Goal: Information Seeking & Learning: Learn about a topic

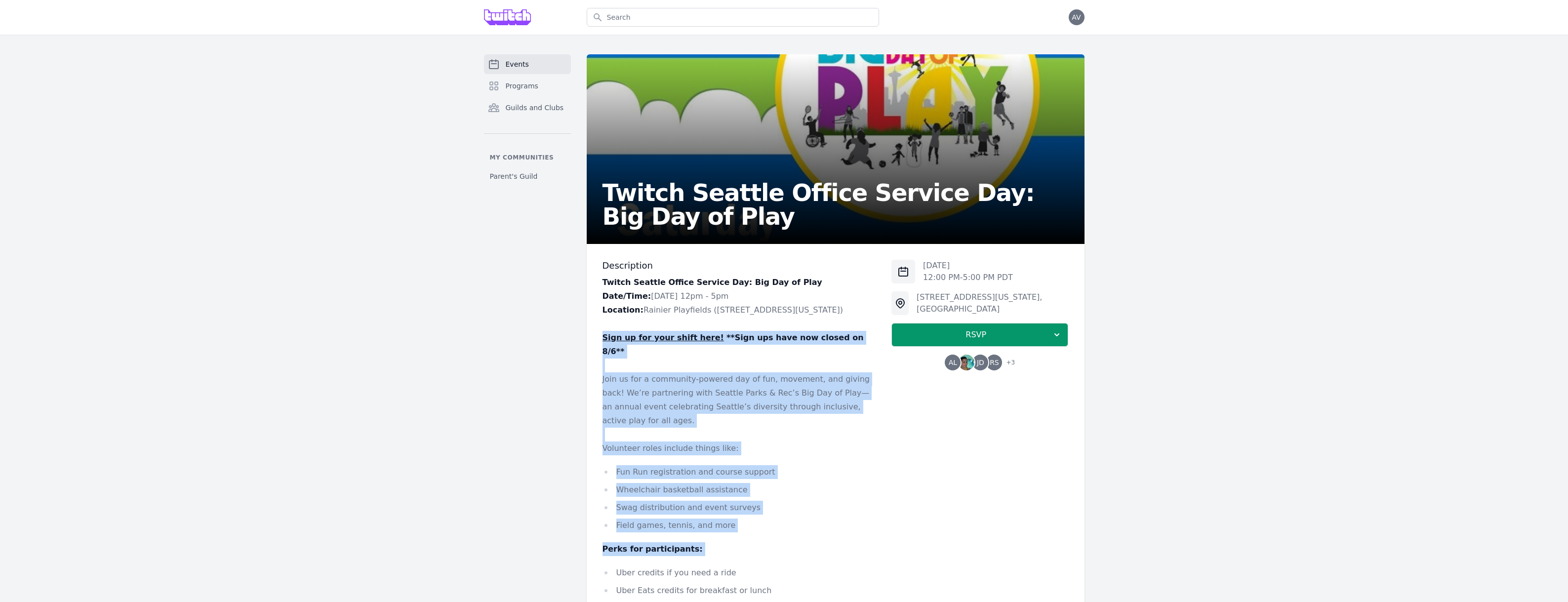
drag, startPoint x: 600, startPoint y: 332, endPoint x: 582, endPoint y: 525, distance: 193.8
click at [584, 534] on div "Events Programs Guilds and Clubs My communities Parent's Guild Twitch Seattle O…" at bounding box center [784, 410] width 632 height 711
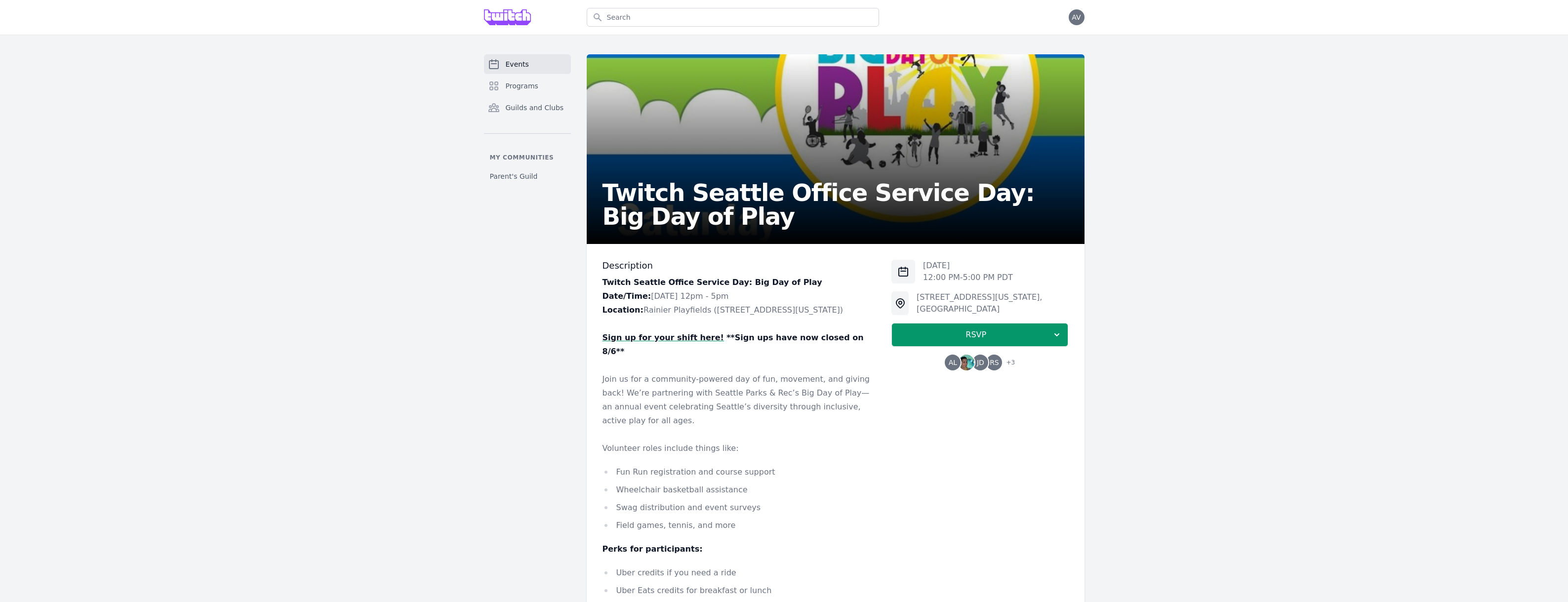
click at [556, 472] on div "Events Programs Guilds and Clubs My communities Parent's Guild" at bounding box center [527, 410] width 87 height 711
click at [671, 298] on p "Date/Time: [DATE] 12pm - 5pm" at bounding box center [739, 296] width 274 height 14
click at [656, 316] on p "Location: Rainier Playfields ([STREET_ADDRESS][US_STATE])" at bounding box center [739, 310] width 274 height 14
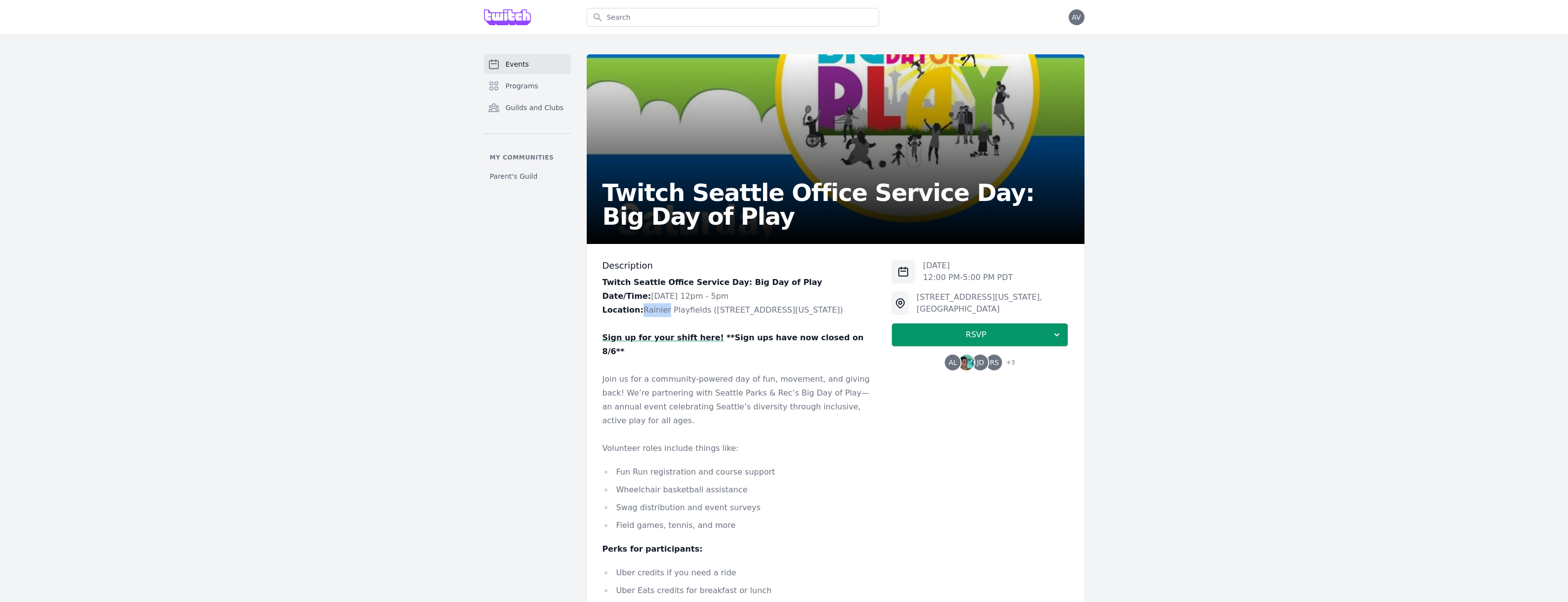
click at [656, 316] on p "Location: Rainier Playfields ([STREET_ADDRESS][US_STATE])" at bounding box center [739, 310] width 274 height 14
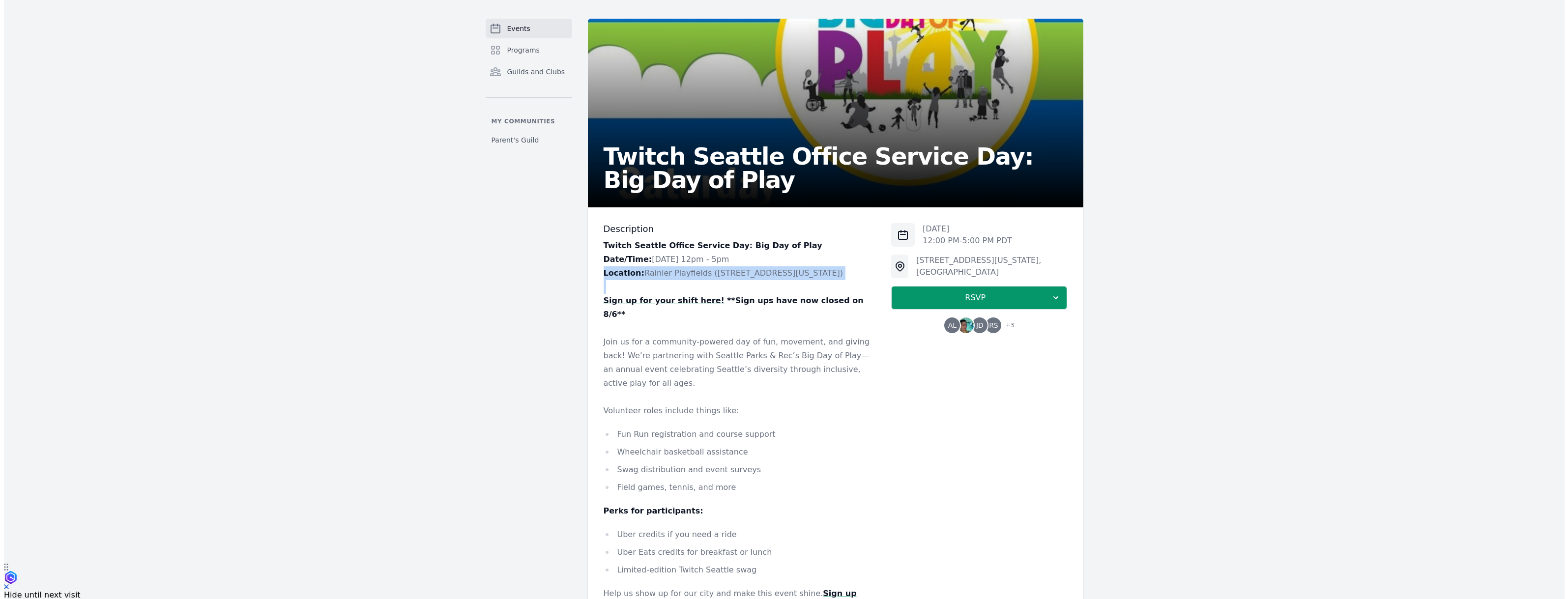
scroll to position [56, 0]
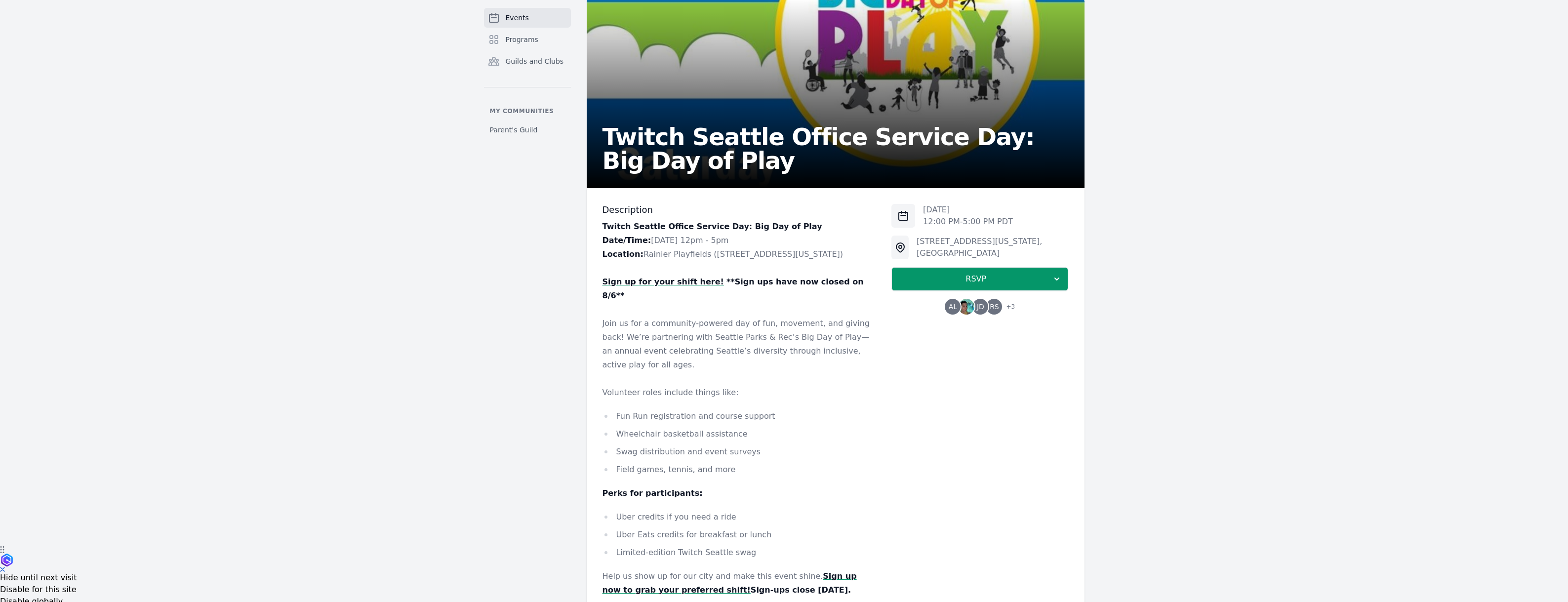
click at [991, 305] on span "RS" at bounding box center [995, 307] width 10 height 7
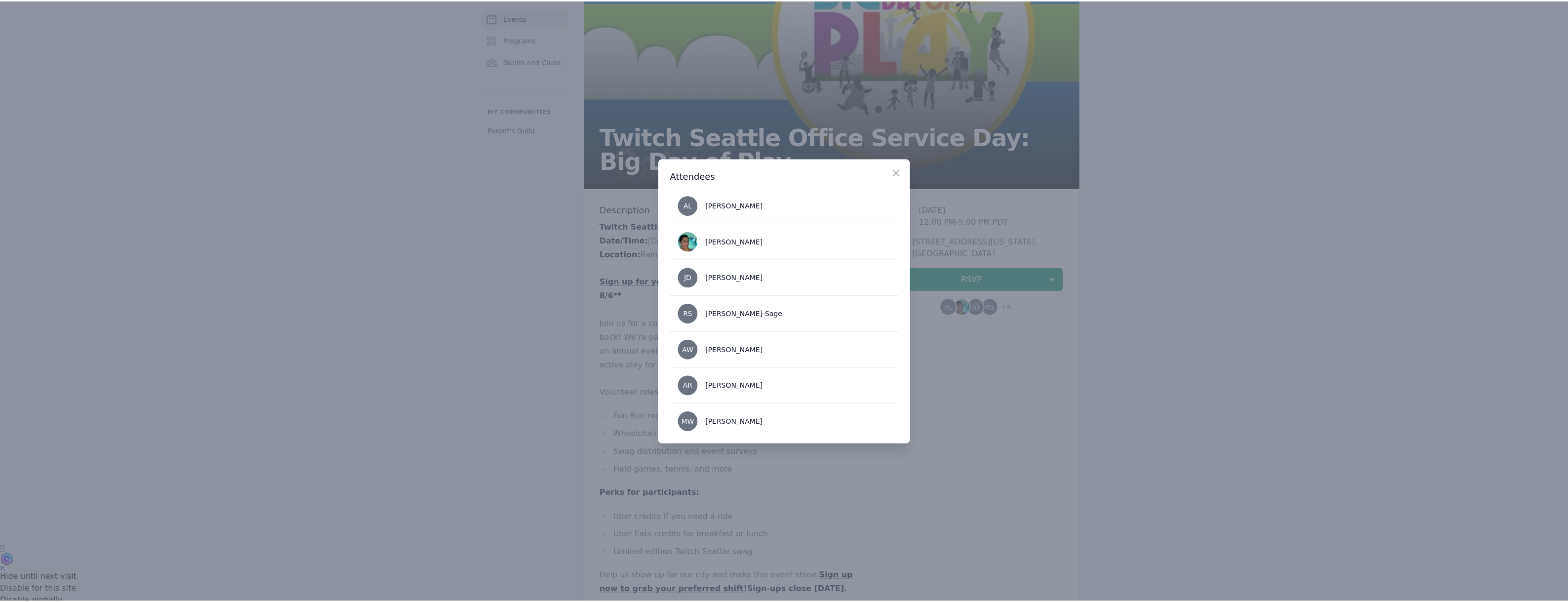
scroll to position [0, 0]
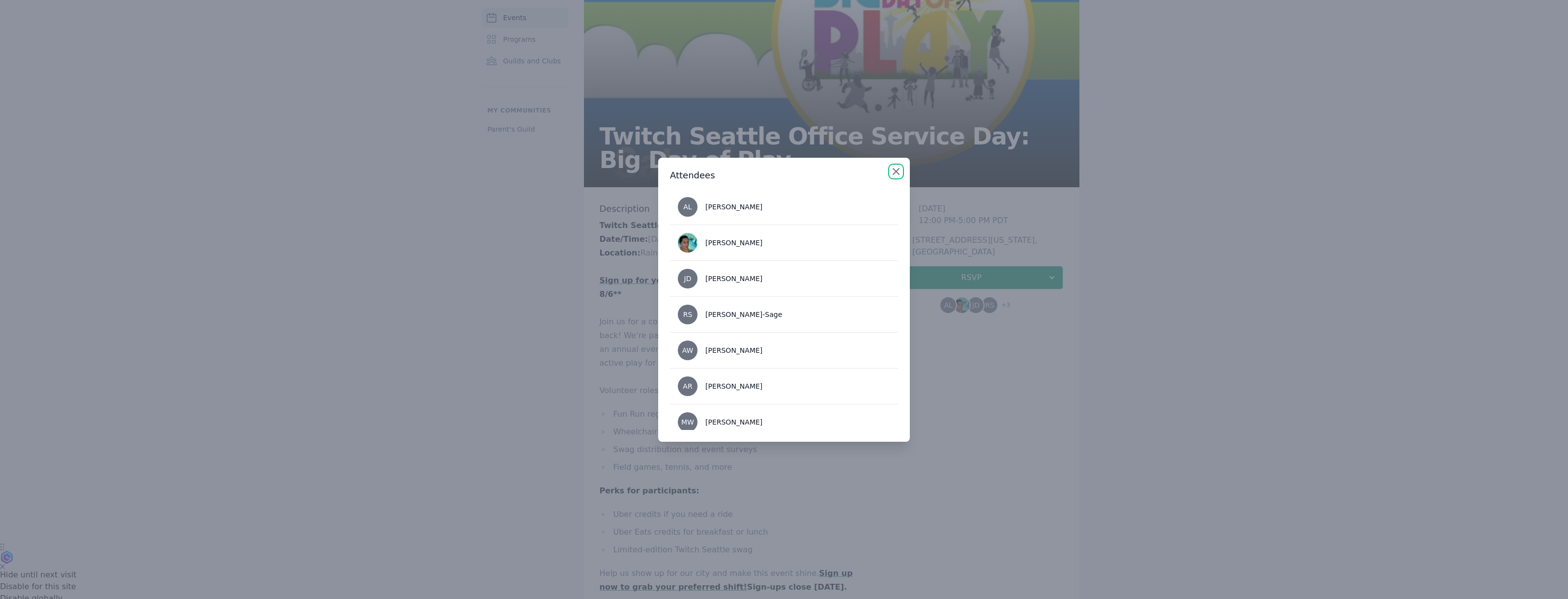
click at [894, 171] on icon "button" at bounding box center [897, 172] width 12 height 12
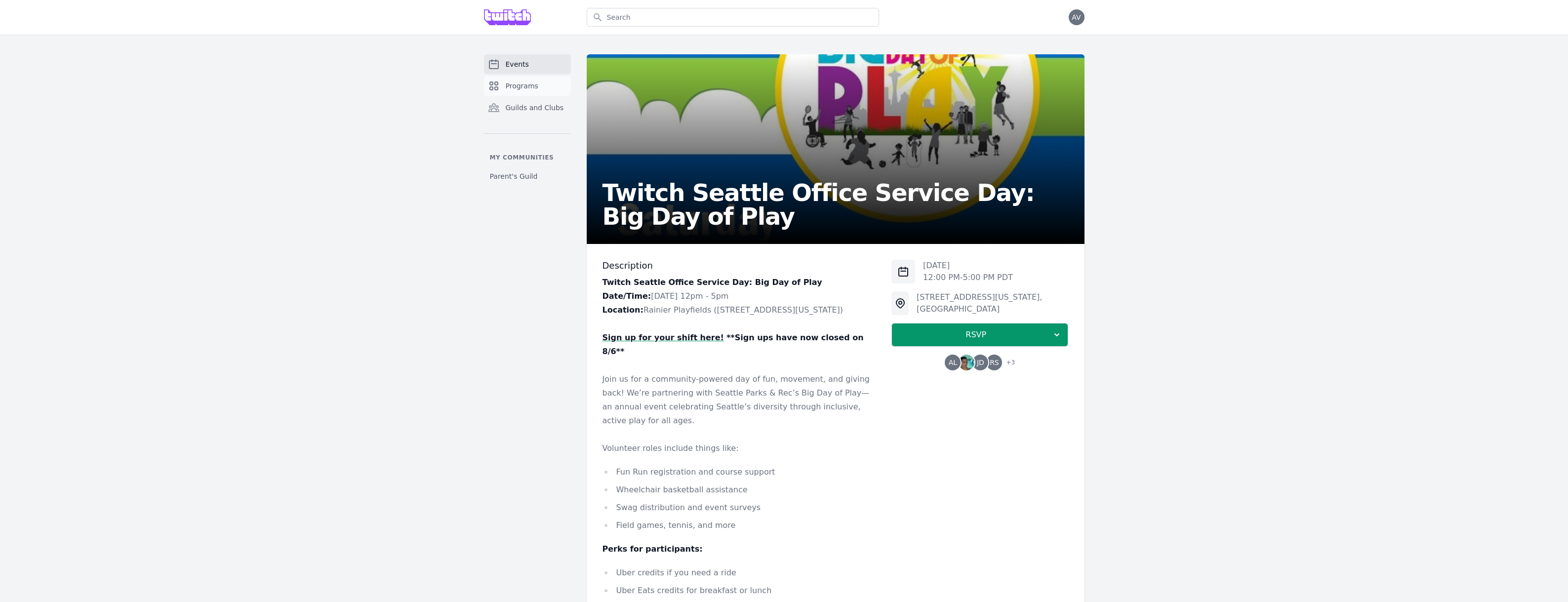
click at [513, 89] on span "Programs" at bounding box center [522, 86] width 33 height 10
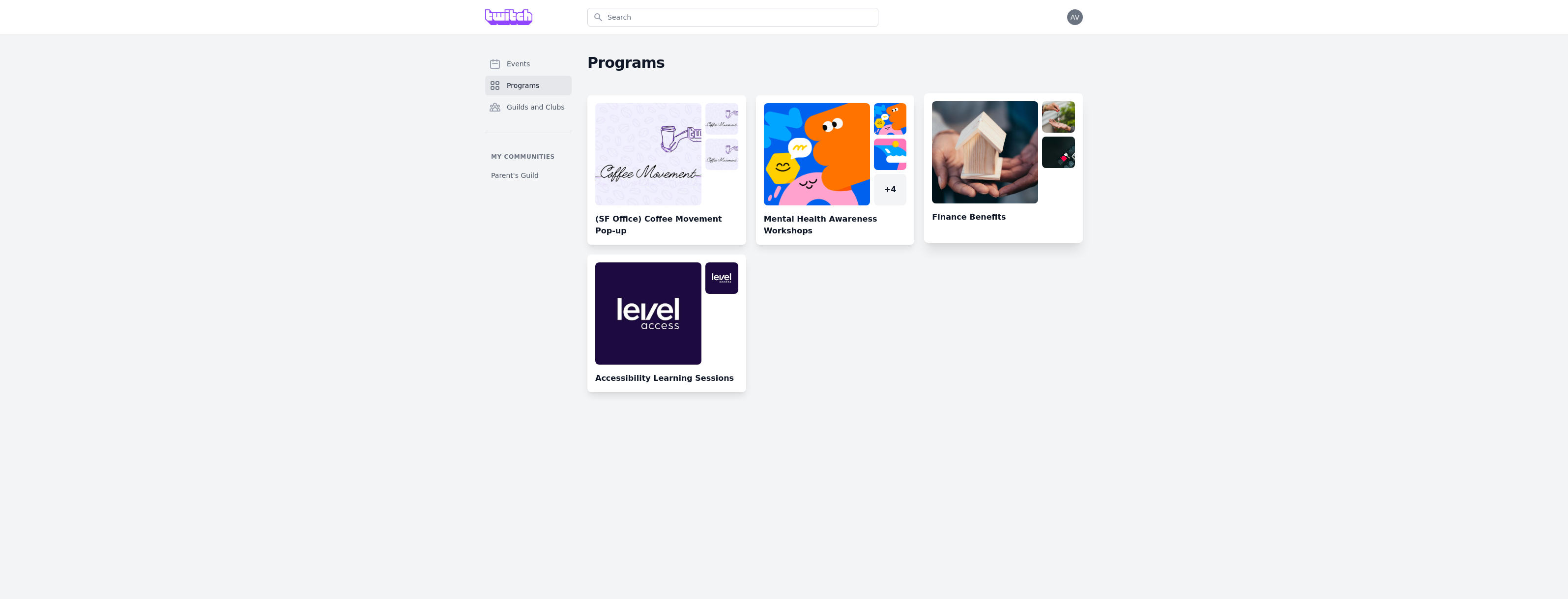
click at [957, 224] on link at bounding box center [1003, 172] width 158 height 141
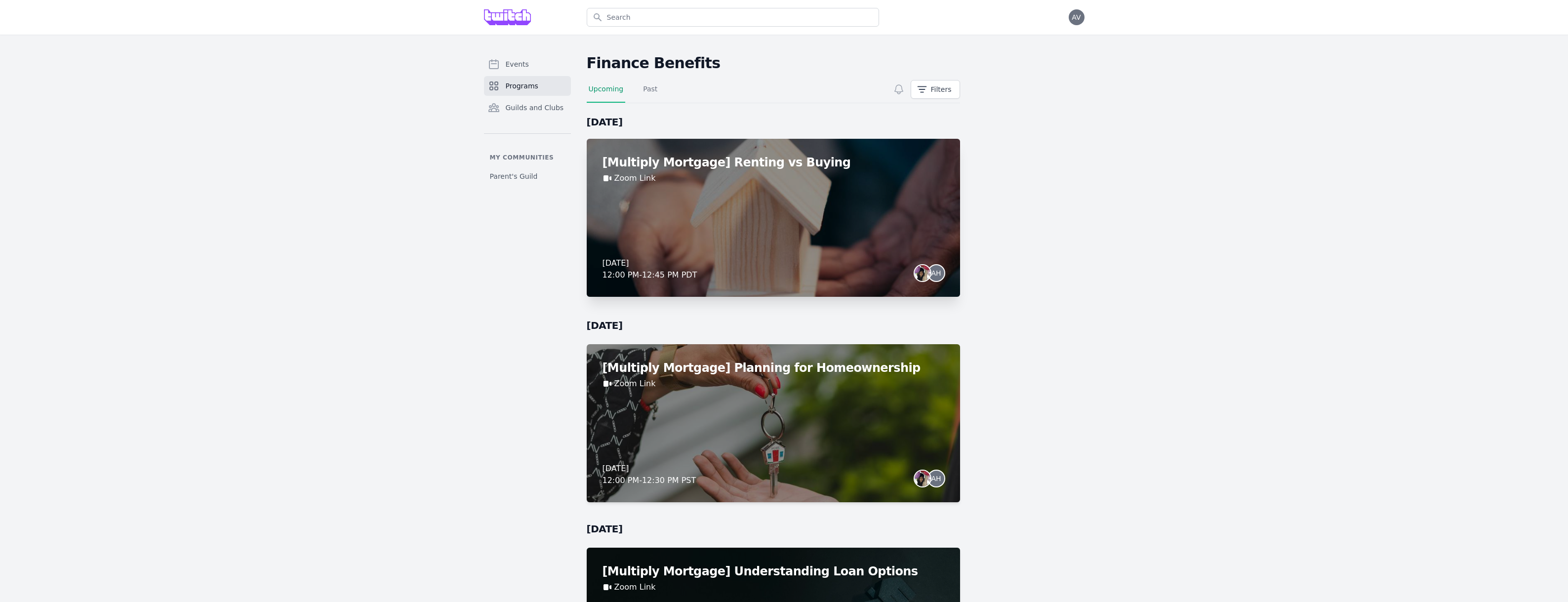
click at [924, 273] on img at bounding box center [922, 273] width 16 height 16
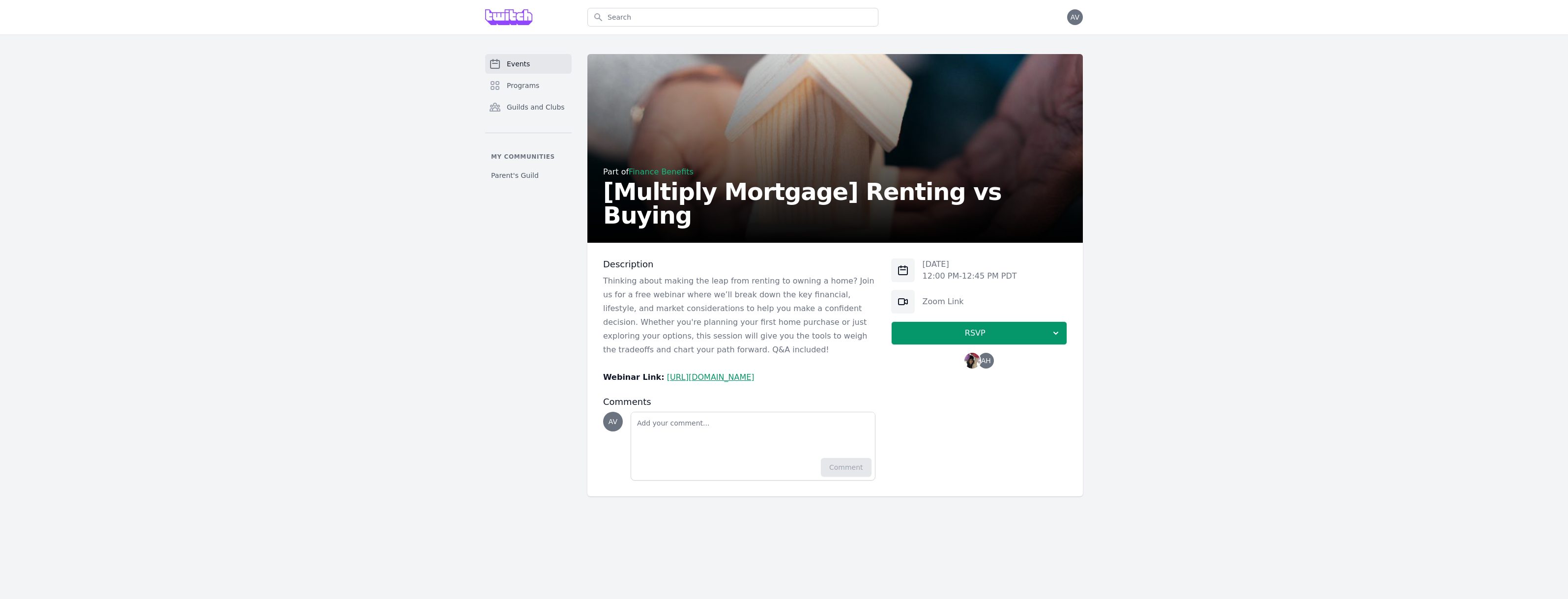
click at [984, 365] on span "AH" at bounding box center [985, 361] width 16 height 16
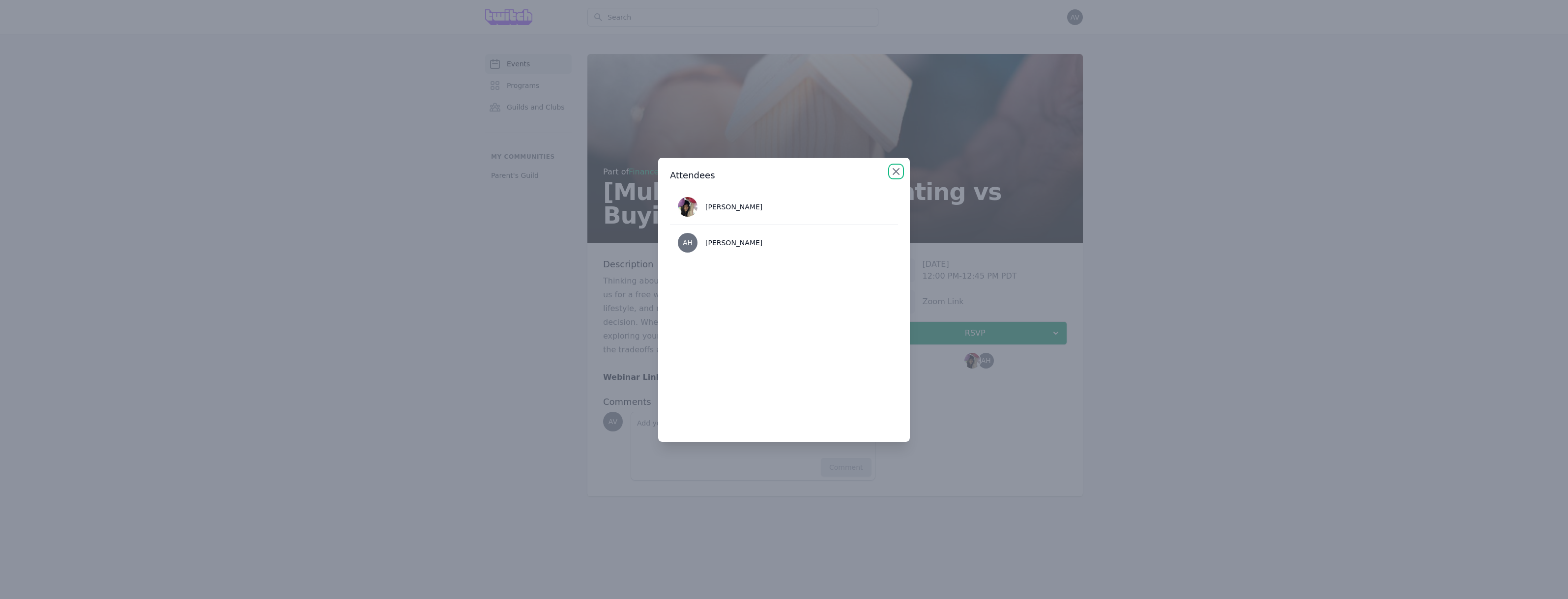
click at [894, 172] on icon "button" at bounding box center [897, 172] width 6 height 6
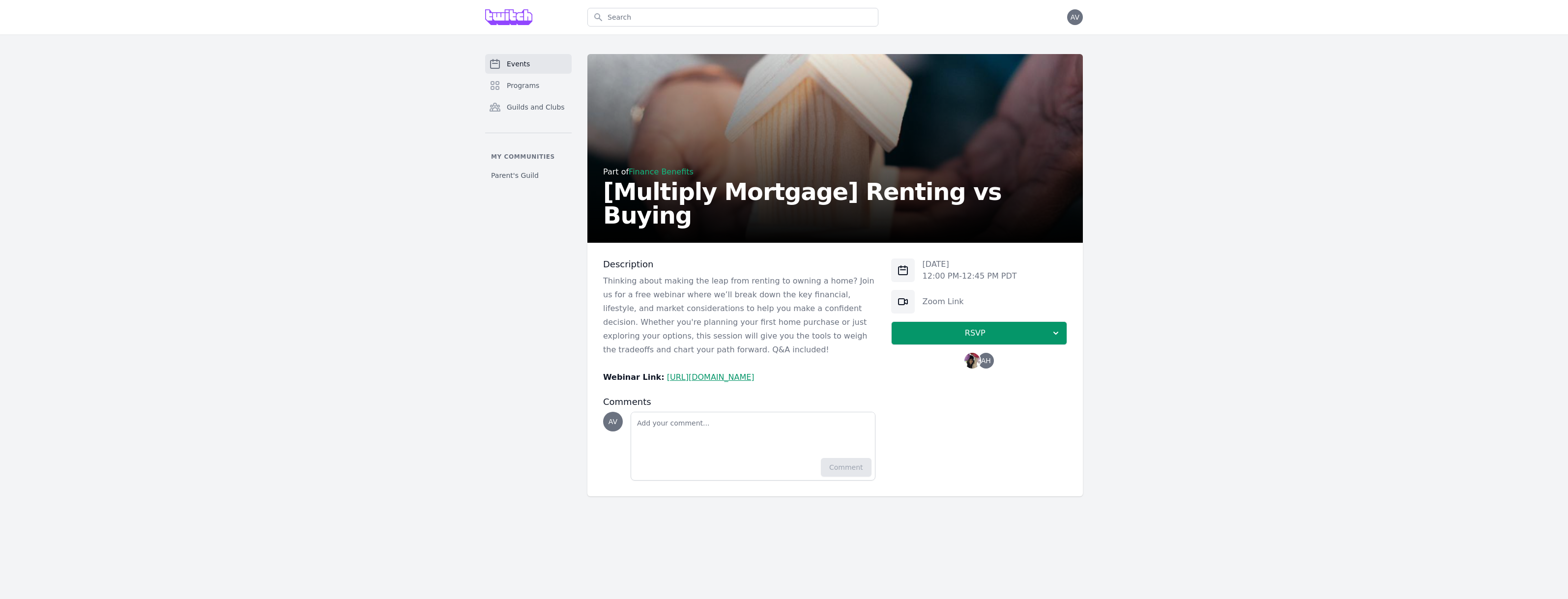
click at [782, 309] on p "Thinking about making the leap from renting to owning a home? Join us for a fre…" at bounding box center [740, 316] width 272 height 83
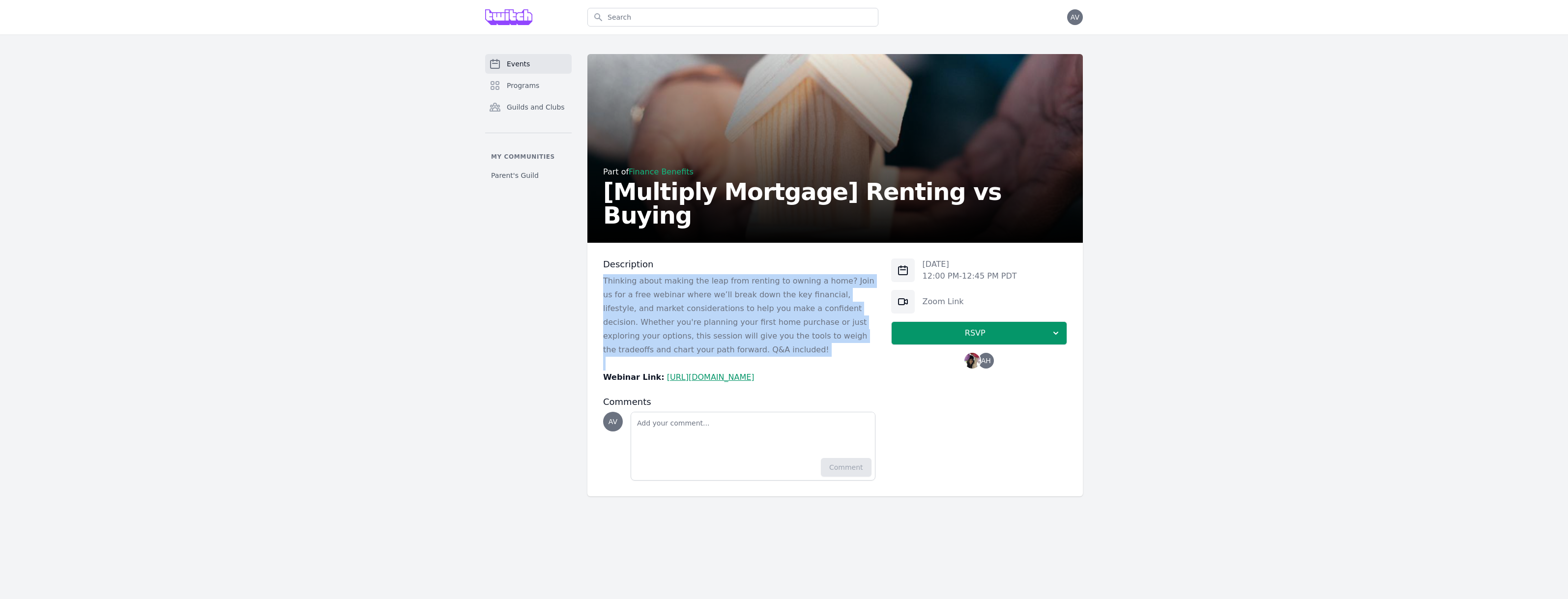
click at [782, 309] on p "Thinking about making the leap from renting to owning a home? Join us for a fre…" at bounding box center [740, 316] width 272 height 83
